Goal: Entertainment & Leisure: Browse casually

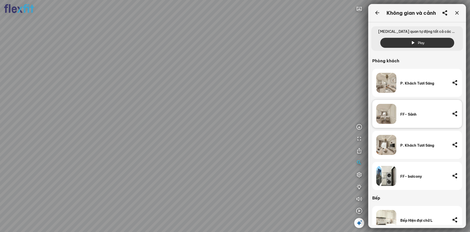
scroll to position [54, 0]
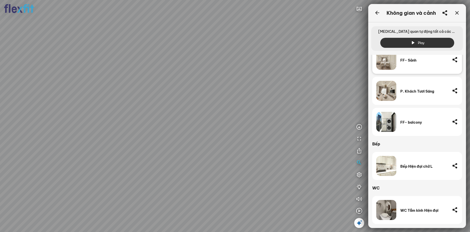
click at [250, 133] on div at bounding box center [235, 116] width 470 height 232
